Goal: Information Seeking & Learning: Check status

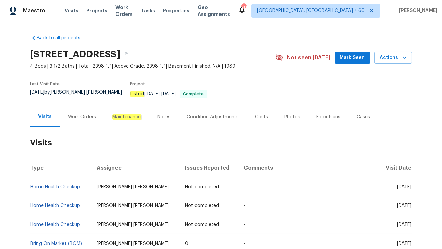
scroll to position [52, 0]
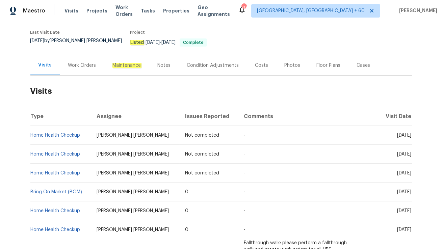
click at [74, 62] on div "Work Orders" at bounding box center [82, 65] width 28 height 7
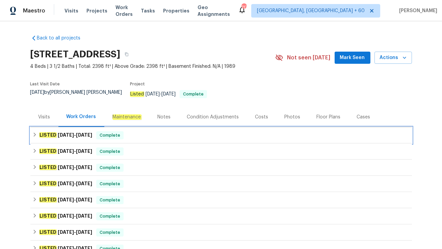
click at [122, 135] on div "LISTED 9/8/25 - 9/12/25 Complete" at bounding box center [221, 135] width 382 height 16
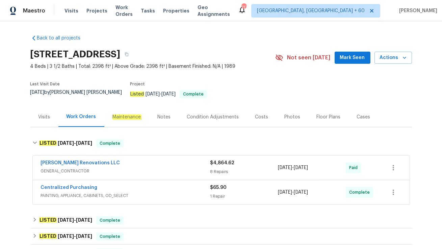
click at [139, 192] on span "PAINTING, APPLIANCE, CABINETS, OD_SELECT" at bounding box center [125, 195] width 169 height 7
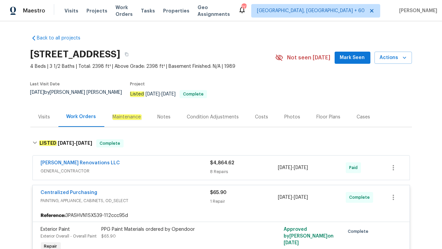
click at [120, 160] on div "Aseem Renovations LLC" at bounding box center [125, 164] width 169 height 8
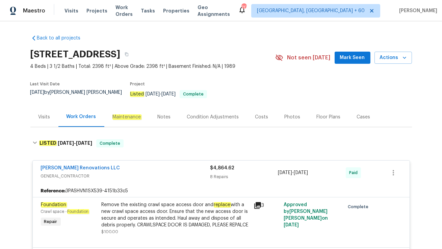
click at [42, 114] on div "Visits" at bounding box center [44, 117] width 12 height 7
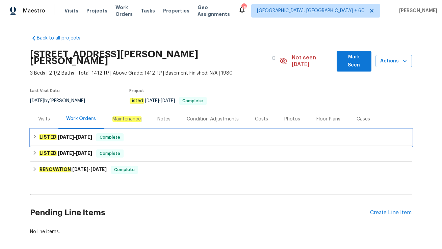
click at [138, 135] on div "LISTED [DATE] - [DATE] Complete" at bounding box center [221, 137] width 382 height 16
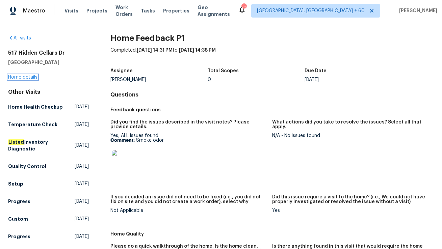
click at [24, 76] on link "Home details" at bounding box center [22, 77] width 29 height 5
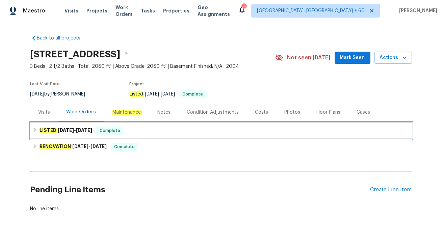
click at [148, 135] on div "LISTED 6/20/25 - 6/24/25 Complete" at bounding box center [221, 131] width 382 height 16
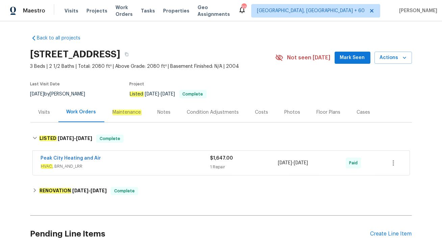
click at [48, 116] on div "Visits" at bounding box center [44, 112] width 28 height 20
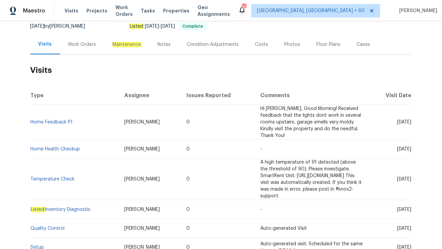
scroll to position [78, 0]
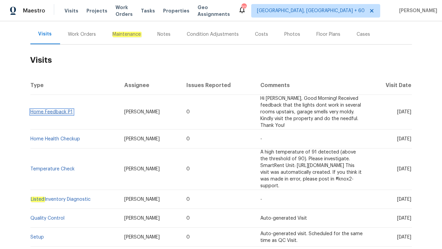
click at [53, 110] on link "Home Feedback P1" at bounding box center [52, 112] width 42 height 5
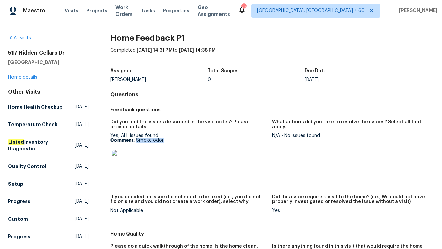
drag, startPoint x: 136, startPoint y: 141, endPoint x: 199, endPoint y: 141, distance: 62.5
click at [199, 141] on p "Comment: Smoke odor" at bounding box center [188, 140] width 156 height 5
copy p "Smoke odor"
click at [21, 75] on link "Home details" at bounding box center [22, 77] width 29 height 5
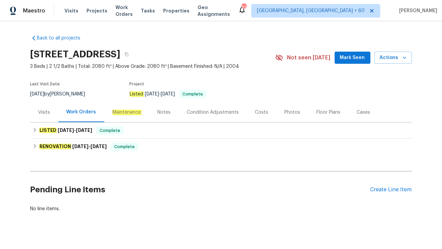
click at [47, 114] on div "Visits" at bounding box center [44, 112] width 12 height 7
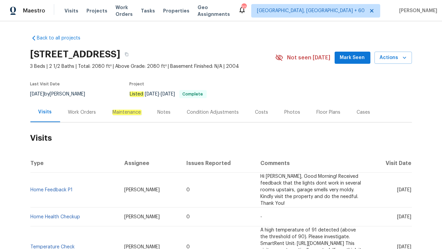
click at [82, 114] on div "Work Orders" at bounding box center [82, 112] width 28 height 7
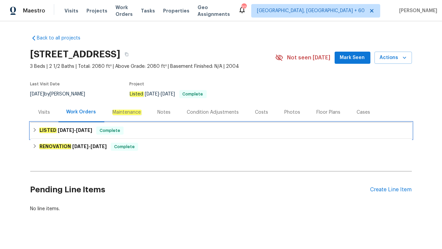
click at [70, 131] on span "6/20/25" at bounding box center [66, 130] width 16 height 5
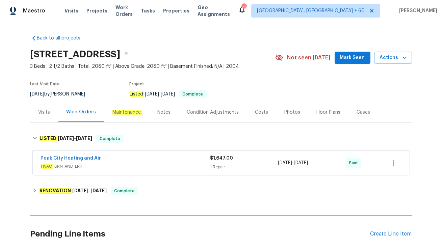
click at [43, 113] on div "Visits" at bounding box center [44, 112] width 12 height 7
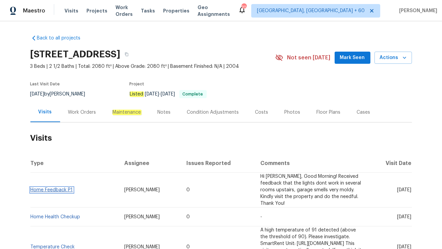
click at [51, 188] on link "Home Feedback P1" at bounding box center [52, 190] width 42 height 5
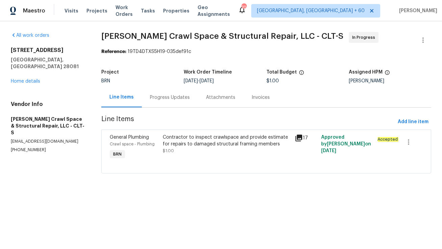
click at [163, 100] on div "Progress Updates" at bounding box center [170, 97] width 40 height 7
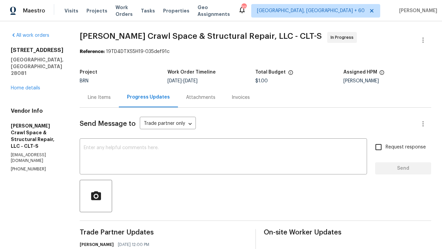
click at [105, 98] on div "Line Items" at bounding box center [99, 97] width 23 height 7
